Goal: Information Seeking & Learning: Check status

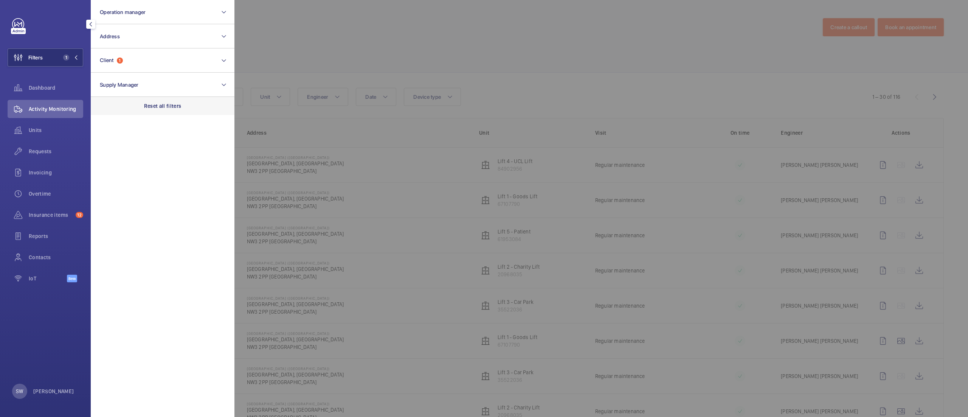
click at [197, 105] on div "Reset all filters" at bounding box center [163, 106] width 144 height 18
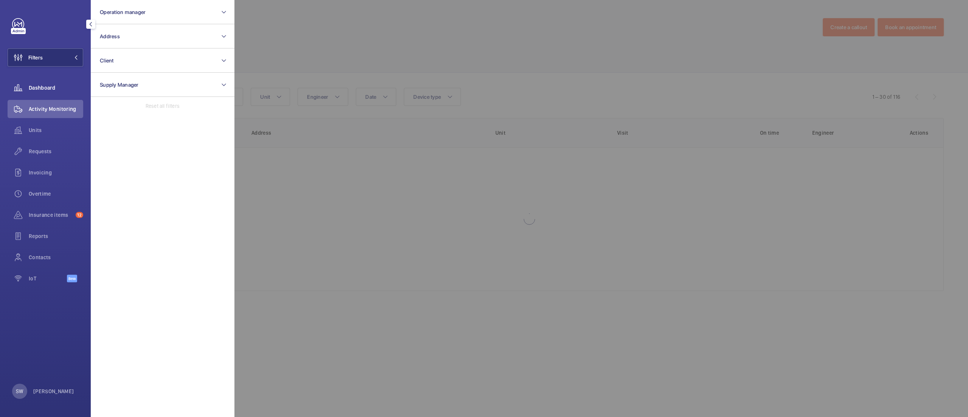
click at [30, 86] on span "Dashboard" at bounding box center [56, 88] width 54 height 8
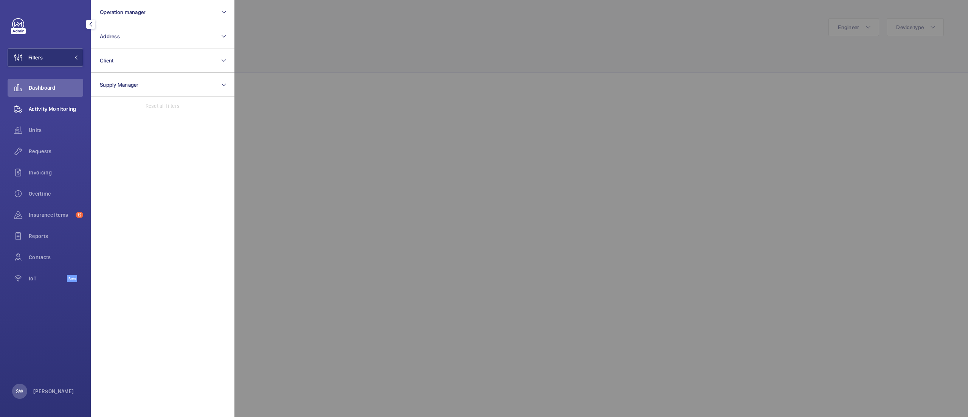
click at [65, 107] on span "Activity Monitoring" at bounding box center [56, 109] width 54 height 8
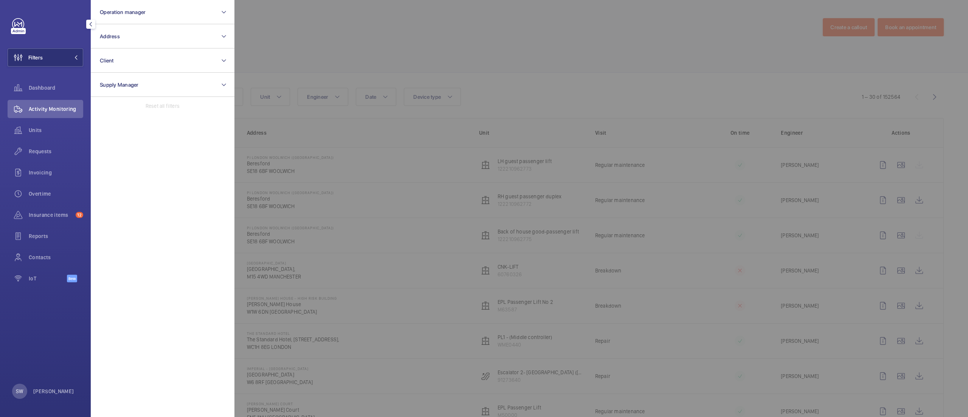
click at [648, 64] on div at bounding box center [718, 208] width 968 height 417
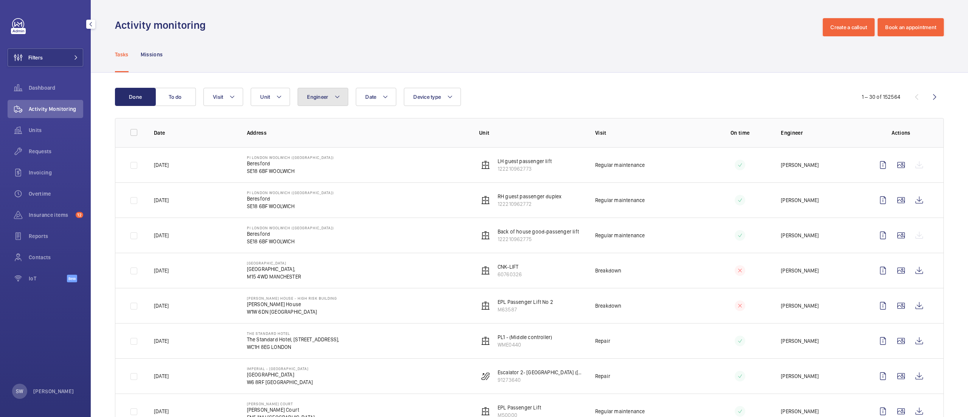
click at [301, 95] on button "Engineer" at bounding box center [322, 97] width 51 height 18
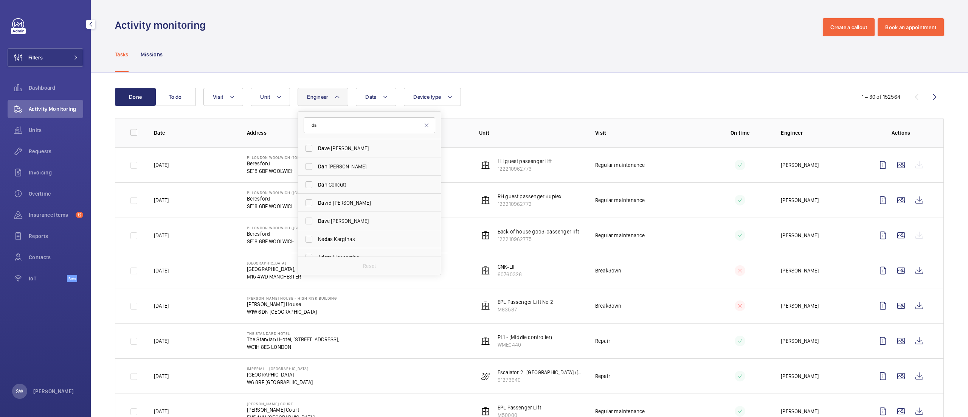
type input "d"
type input "bliss"
click at [356, 149] on span "Bliss" at bounding box center [362, 148] width 12 height 6
click at [316, 149] on input "[PERSON_NAME]" at bounding box center [308, 148] width 15 height 15
checkbox input "true"
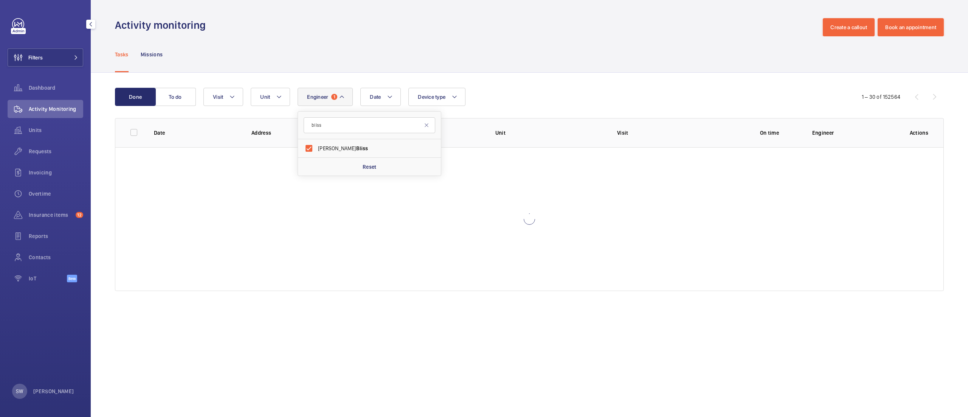
click at [627, 88] on div "Date Engineer 1 bliss [PERSON_NAME] Reset Unit Device type Visit" at bounding box center [526, 97] width 646 height 18
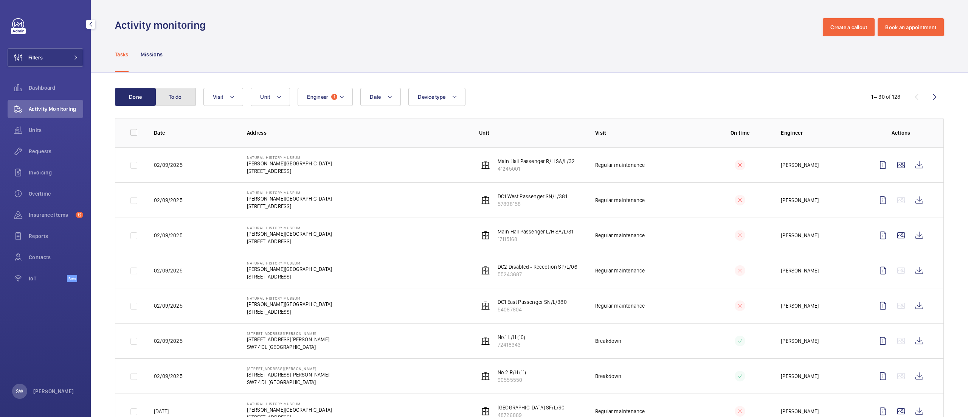
click at [186, 98] on button "To do" at bounding box center [175, 97] width 41 height 18
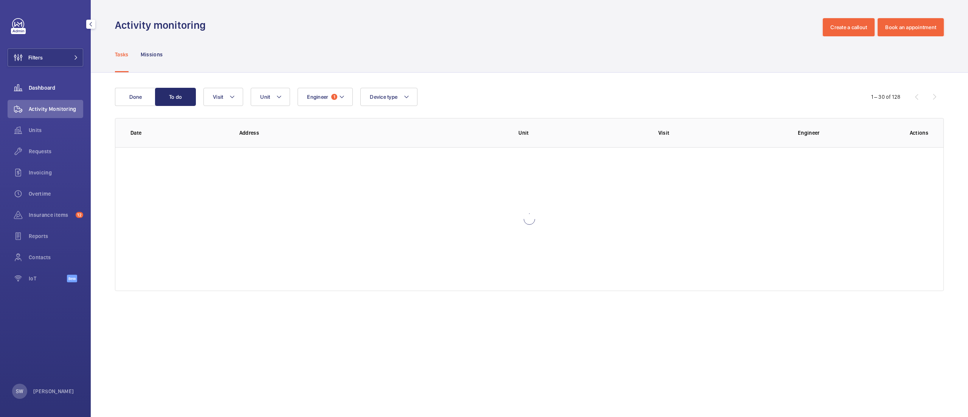
click at [41, 83] on div "Dashboard" at bounding box center [46, 88] width 76 height 18
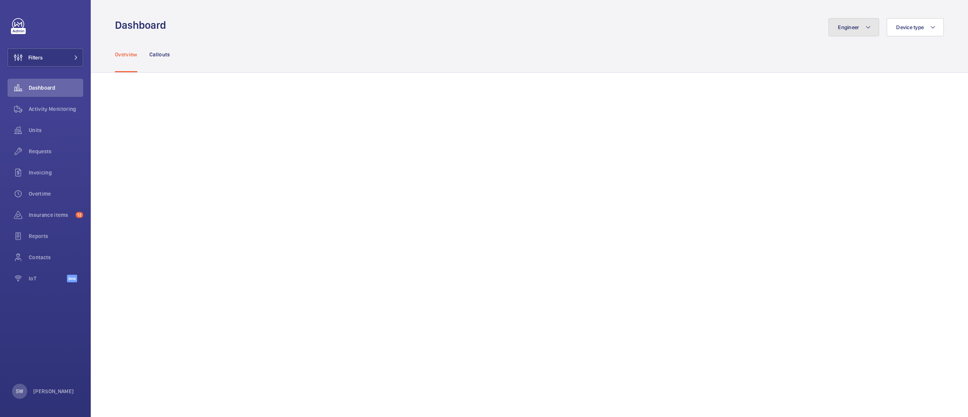
click at [863, 30] on button "Engineer" at bounding box center [853, 27] width 51 height 18
type input "bliss"
click at [777, 76] on span "[PERSON_NAME]" at bounding box center [808, 79] width 104 height 8
click at [754, 76] on input "[PERSON_NAME]" at bounding box center [746, 78] width 15 height 15
checkbox input "true"
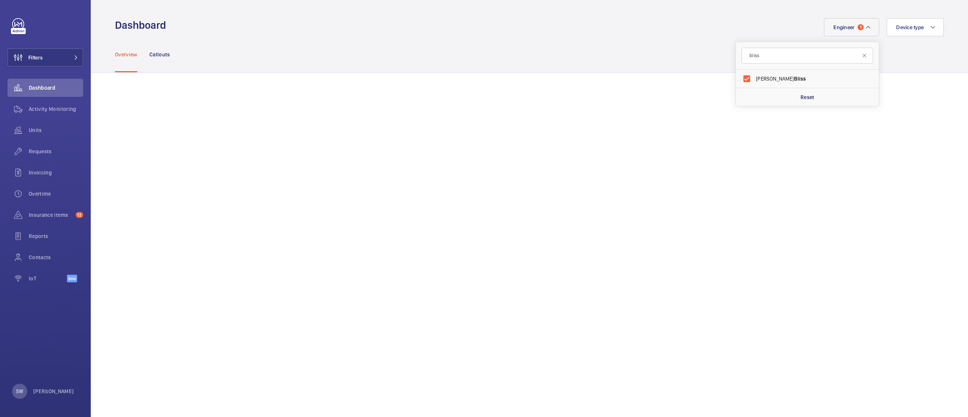
click at [655, 59] on div "Overview Callouts" at bounding box center [529, 54] width 829 height 36
click at [845, 30] on button "Engineer 1" at bounding box center [851, 27] width 55 height 18
click at [769, 79] on span "[PERSON_NAME]" at bounding box center [808, 79] width 104 height 8
click at [754, 79] on input "[PERSON_NAME]" at bounding box center [746, 78] width 15 height 15
checkbox input "false"
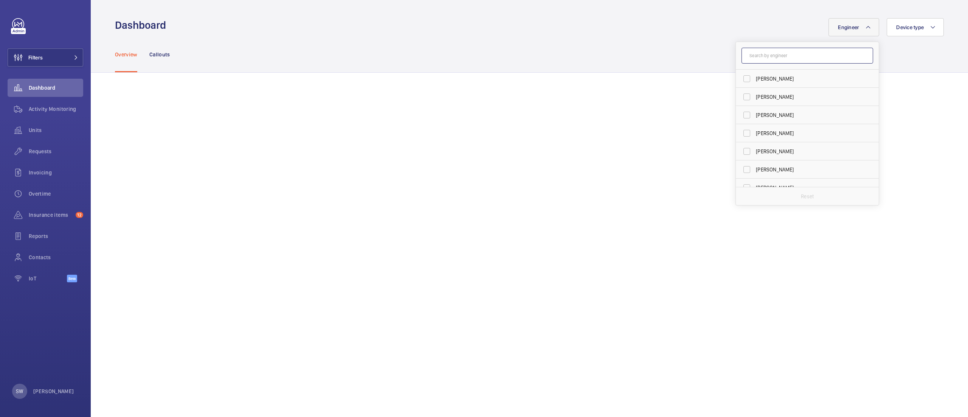
click at [777, 58] on input "text" at bounding box center [807, 56] width 132 height 16
type input "[PERSON_NAME]"
click at [756, 82] on span "[PERSON_NAME]" at bounding box center [808, 79] width 104 height 8
click at [754, 82] on input "[PERSON_NAME]" at bounding box center [746, 78] width 15 height 15
checkbox input "true"
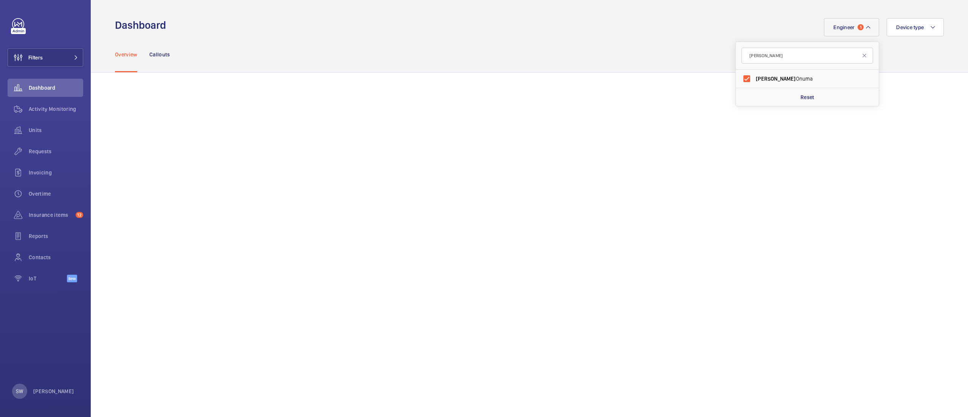
click at [470, 45] on div "Overview Callouts" at bounding box center [529, 54] width 829 height 36
